Goal: Information Seeking & Learning: Learn about a topic

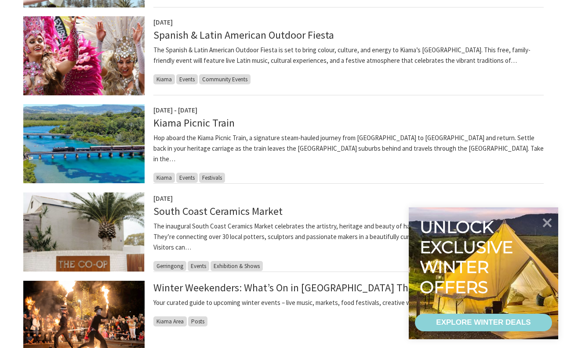
scroll to position [322, 0]
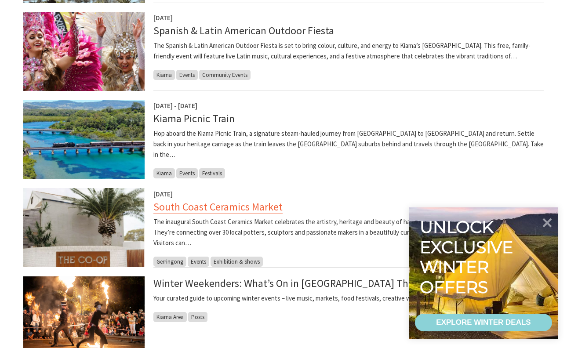
click at [179, 204] on link "South Coast Ceramics Market" at bounding box center [217, 207] width 129 height 14
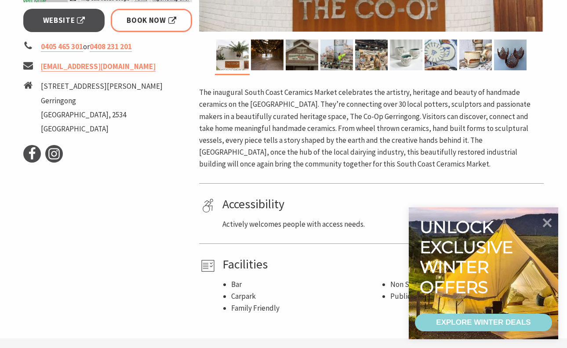
scroll to position [367, 0]
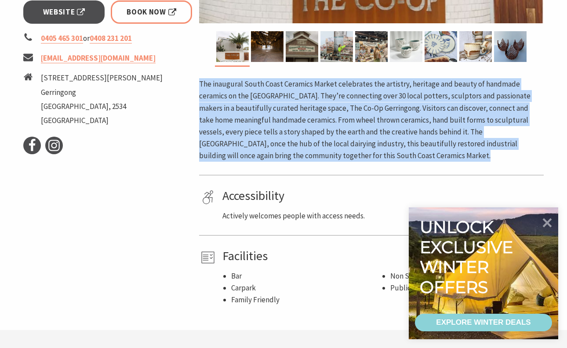
drag, startPoint x: 197, startPoint y: 82, endPoint x: 357, endPoint y: 161, distance: 178.6
click at [358, 162] on div "Area Gerringong #Exhibition & Shows #Family Friendly #Festivals #Markets < > Ac…" at bounding box center [372, 40] width 352 height 532
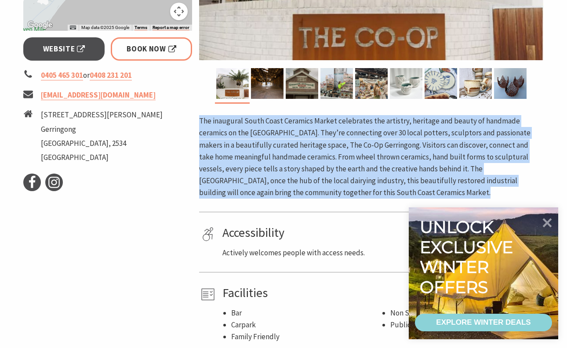
scroll to position [342, 0]
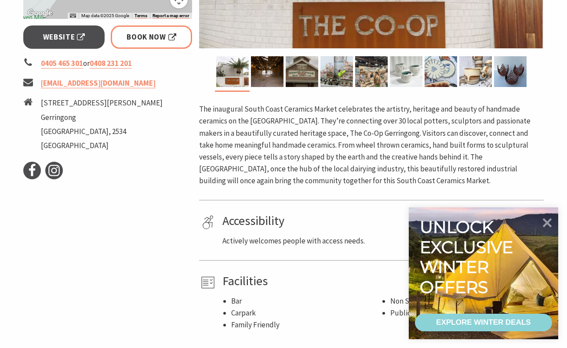
click at [422, 146] on p "The inaugural South Coast Ceramics Market celebrates the artistry, heritage and…" at bounding box center [371, 145] width 345 height 84
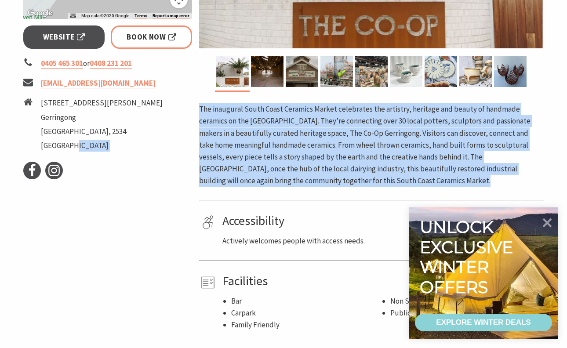
drag, startPoint x: 194, startPoint y: 106, endPoint x: 315, endPoint y: 195, distance: 150.3
click at [315, 196] on div "Event Dates: [DATE] ← Move left → Move right ↑ Move up ↓ Move down + Zoom in - …" at bounding box center [284, 65] width 528 height 532
copy div "Facebook Instagram Area Gerringong #Exhibition & Shows #Family Friendly #Festiv…"
click at [311, 152] on p "The inaugural South Coast Ceramics Market celebrates the artistry, heritage and…" at bounding box center [371, 145] width 345 height 84
drag, startPoint x: 201, startPoint y: 107, endPoint x: 367, endPoint y: 182, distance: 182.9
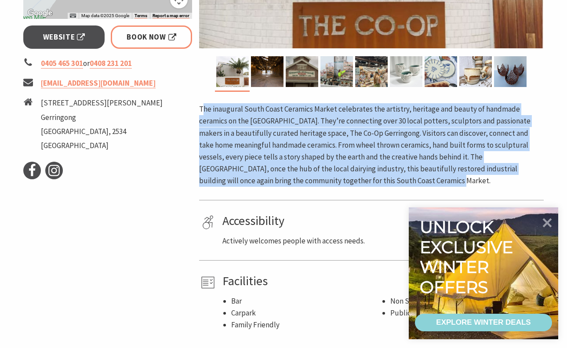
click at [368, 182] on p "The inaugural South Coast Ceramics Market celebrates the artistry, heritage and…" at bounding box center [371, 145] width 345 height 84
click at [304, 168] on p "The inaugural South Coast Ceramics Market celebrates the artistry, heritage and…" at bounding box center [371, 145] width 345 height 84
drag, startPoint x: 199, startPoint y: 105, endPoint x: 355, endPoint y: 183, distance: 174.1
click at [355, 183] on p "The inaugural South Coast Ceramics Market celebrates the artistry, heritage and…" at bounding box center [371, 145] width 345 height 84
copy p "The inaugural South Coast Ceramics Market celebrates the artistry, heritage and…"
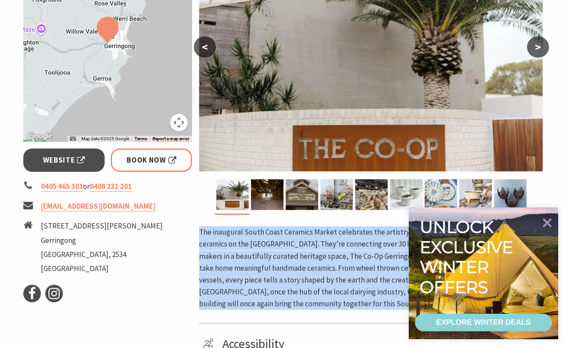
scroll to position [204, 0]
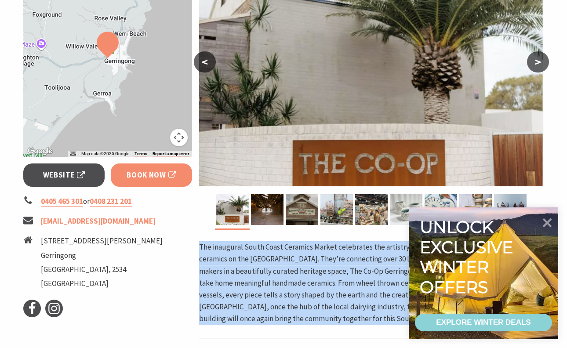
click at [151, 179] on span "Book Now" at bounding box center [152, 175] width 50 height 12
